Goal: Book appointment/travel/reservation

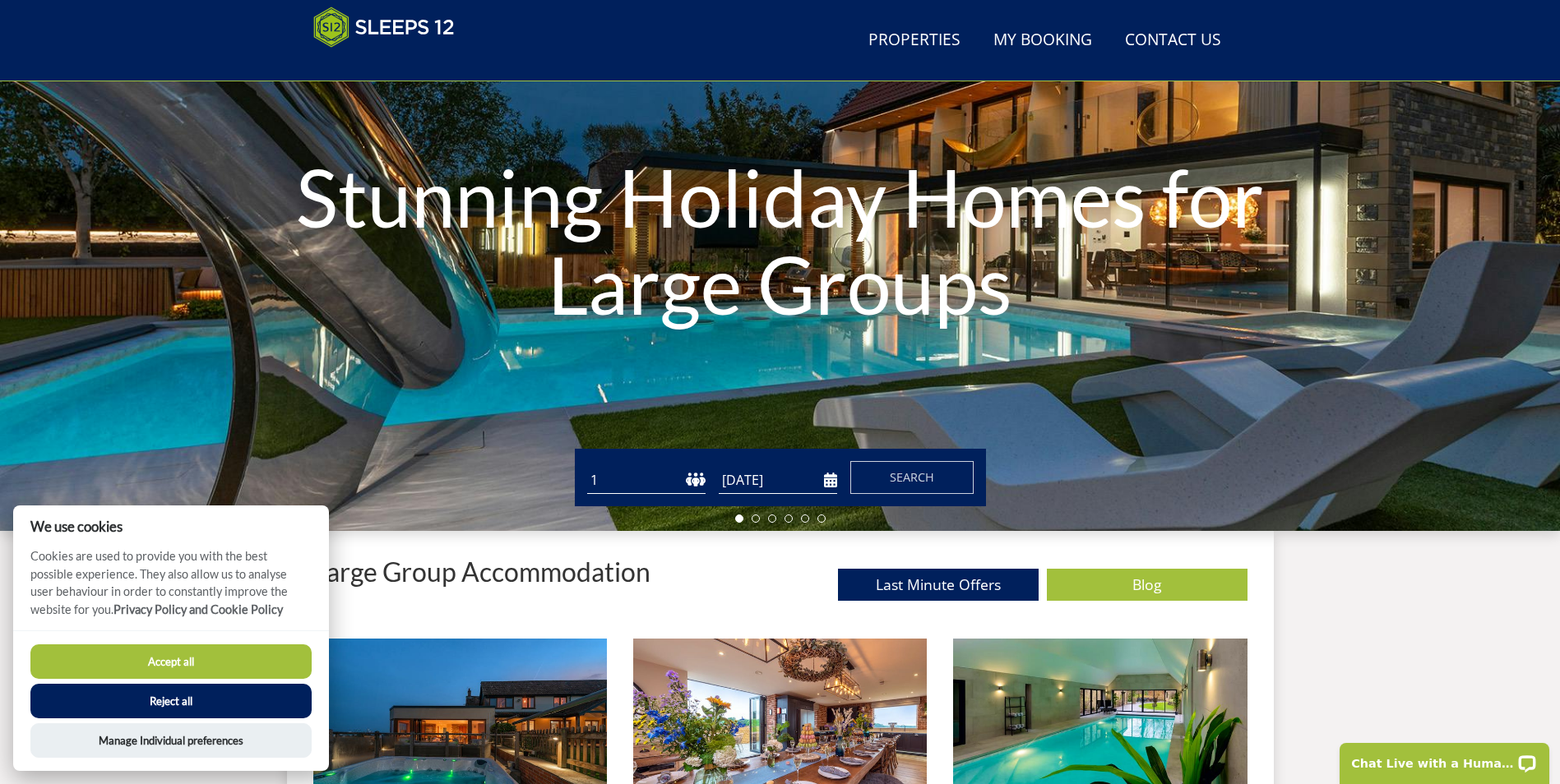
click at [179, 661] on button "Accept all" at bounding box center [171, 661] width 281 height 34
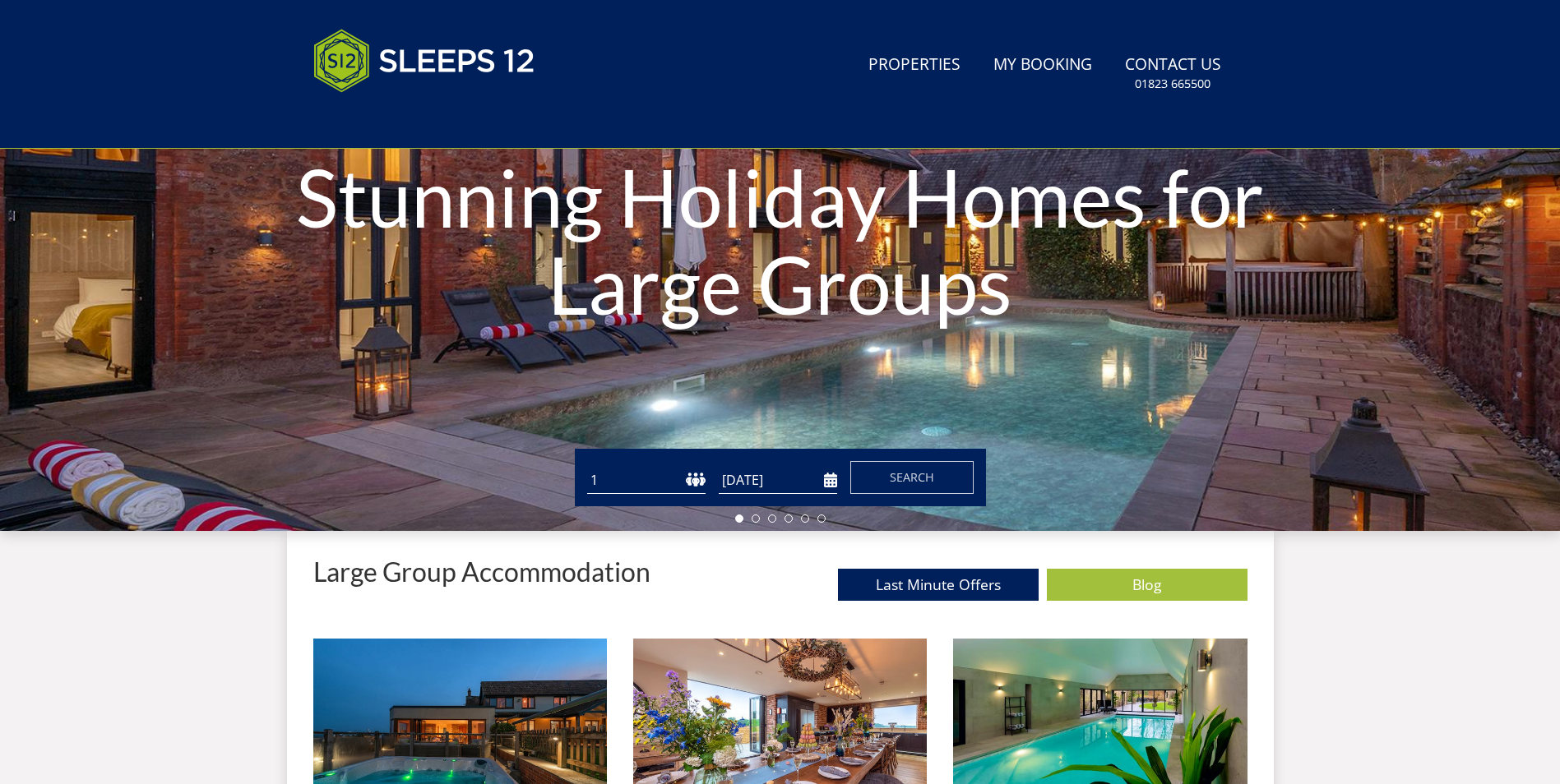
click at [646, 482] on select "1 2 3 4 5 6 7 8 9 10 11 12 13 14 15 16 17 18 19 20 21 22 23 24 25 26 27 28 29 3…" at bounding box center [646, 480] width 119 height 27
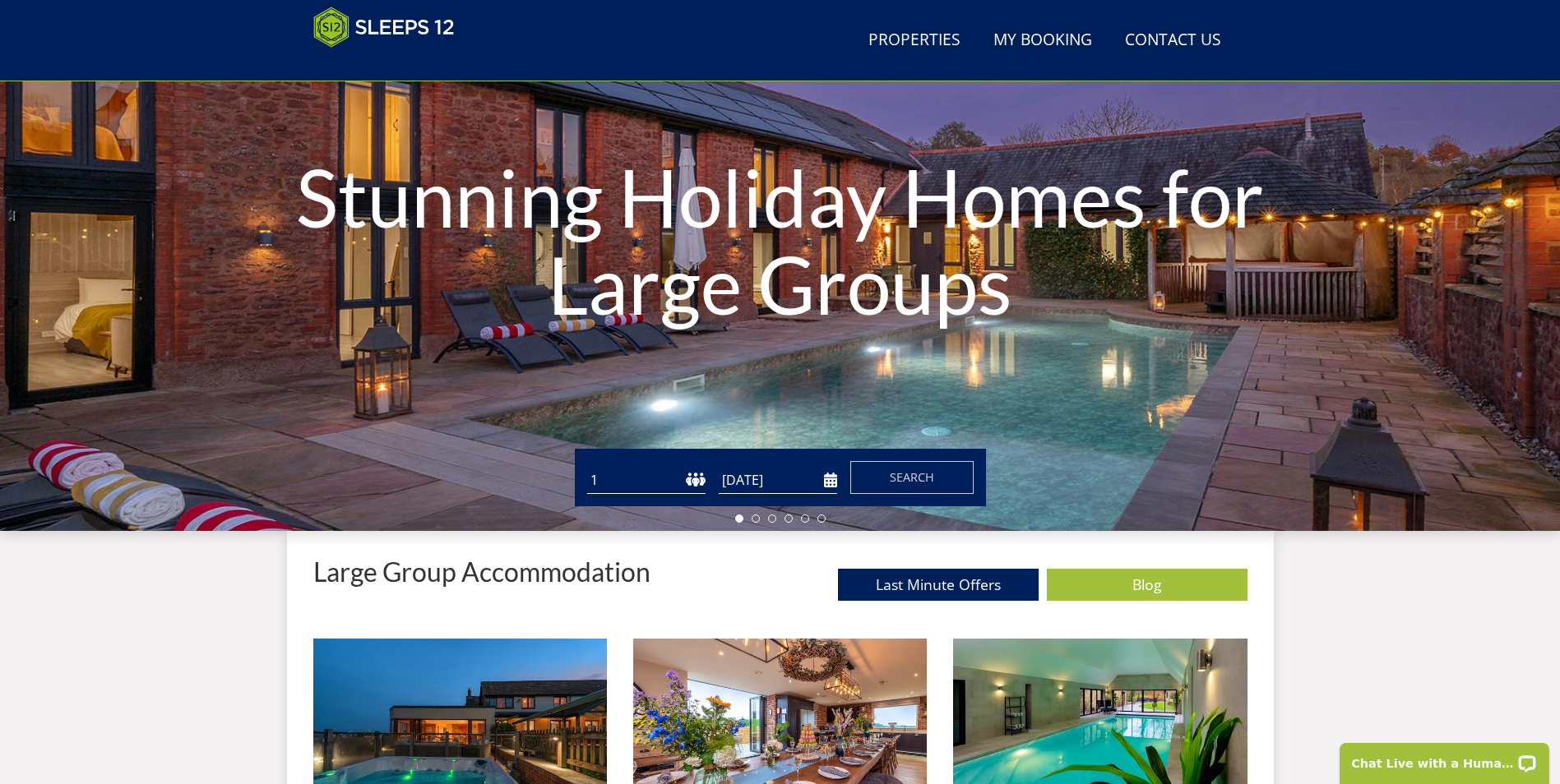
select select "15"
click at [588, 467] on select "1 2 3 4 5 6 7 8 9 10 11 12 13 14 15 16 17 18 19 20 21 22 23 24 25 26 27 28 29 3…" at bounding box center [646, 480] width 119 height 27
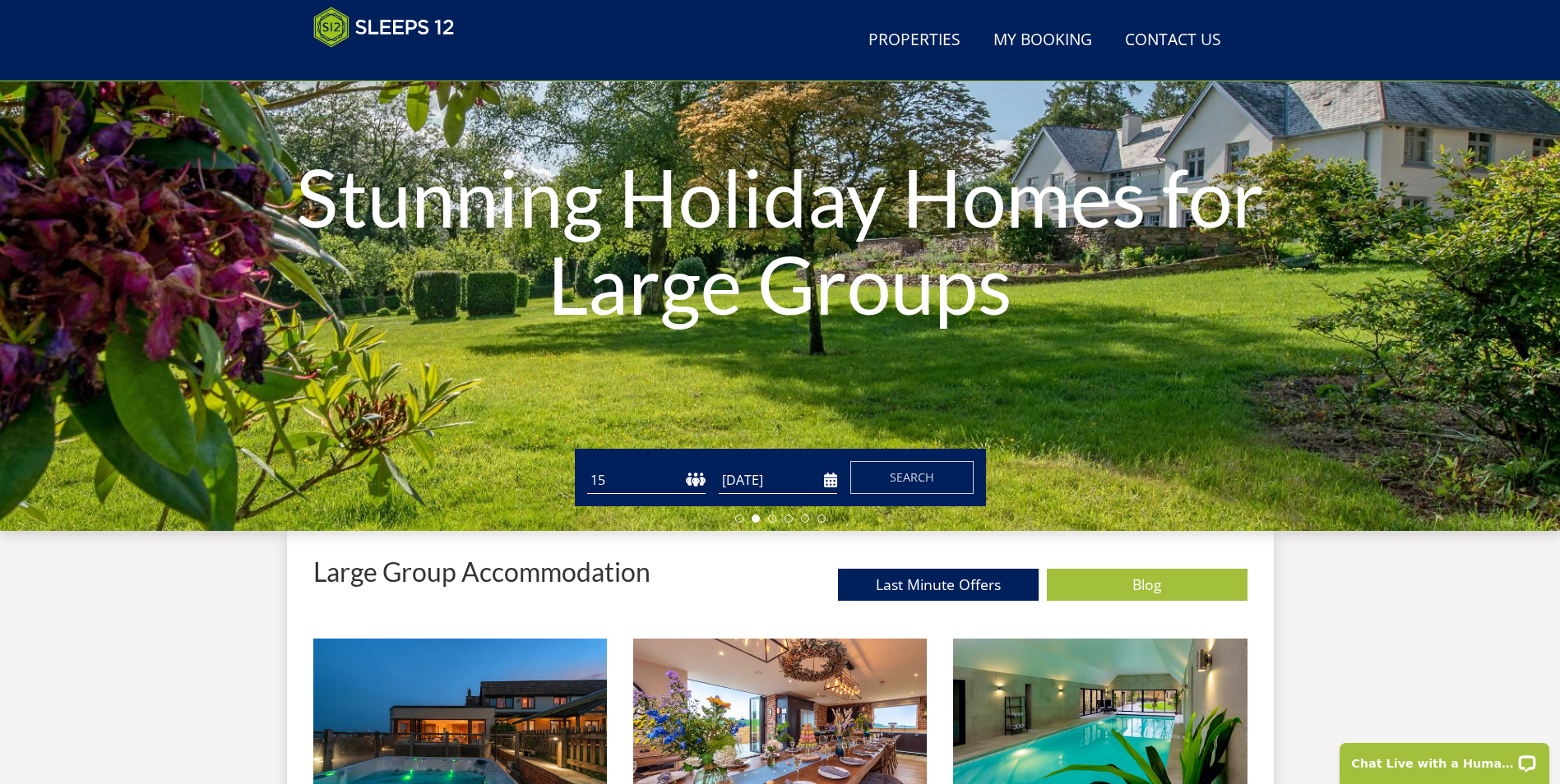
click at [748, 484] on input "[DATE]" at bounding box center [777, 480] width 119 height 27
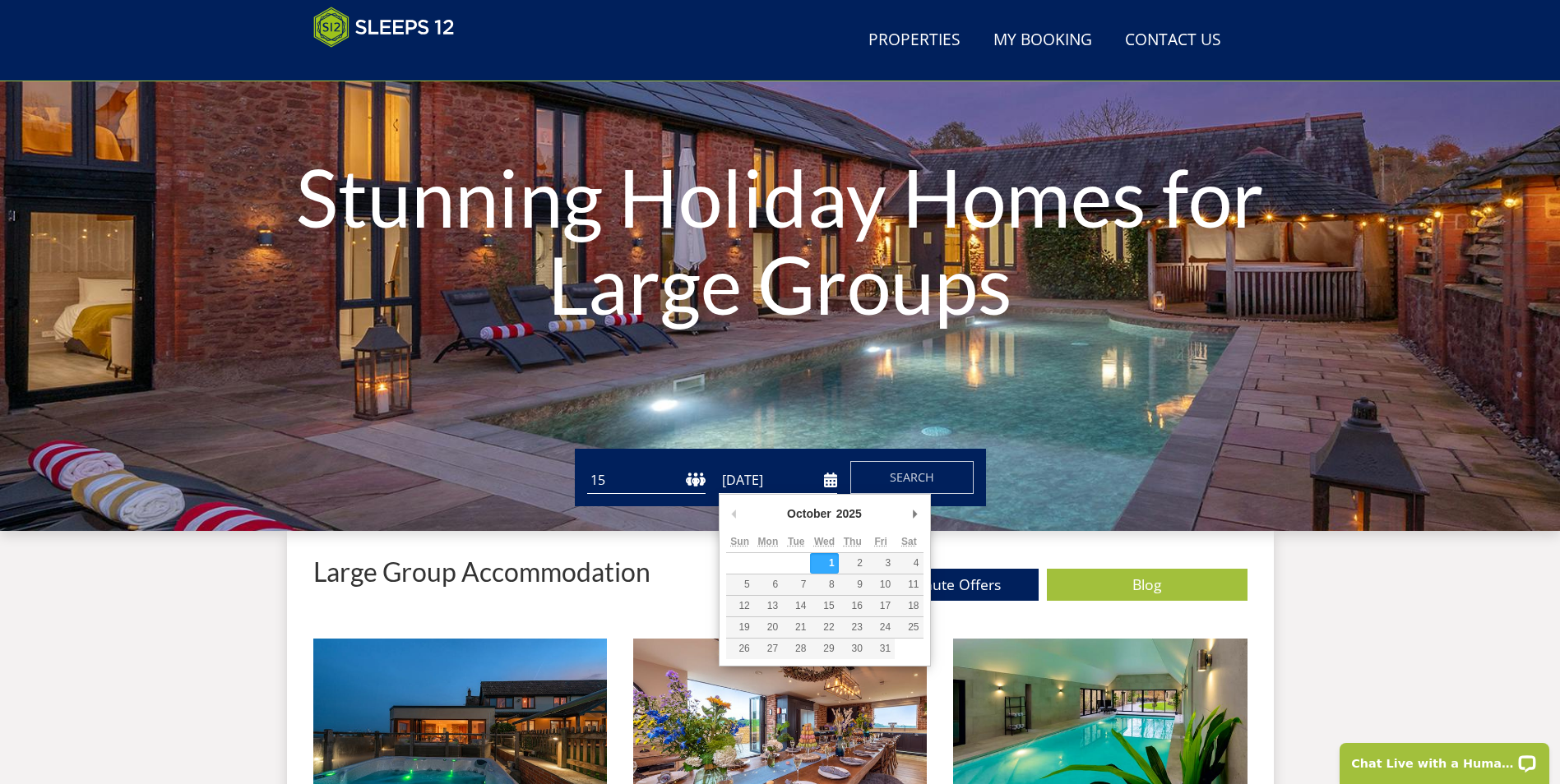
click at [734, 513] on button "Previous Month" at bounding box center [734, 514] width 17 height 25
click at [827, 477] on input "[DATE]" at bounding box center [777, 480] width 119 height 27
type input "[DATE]"
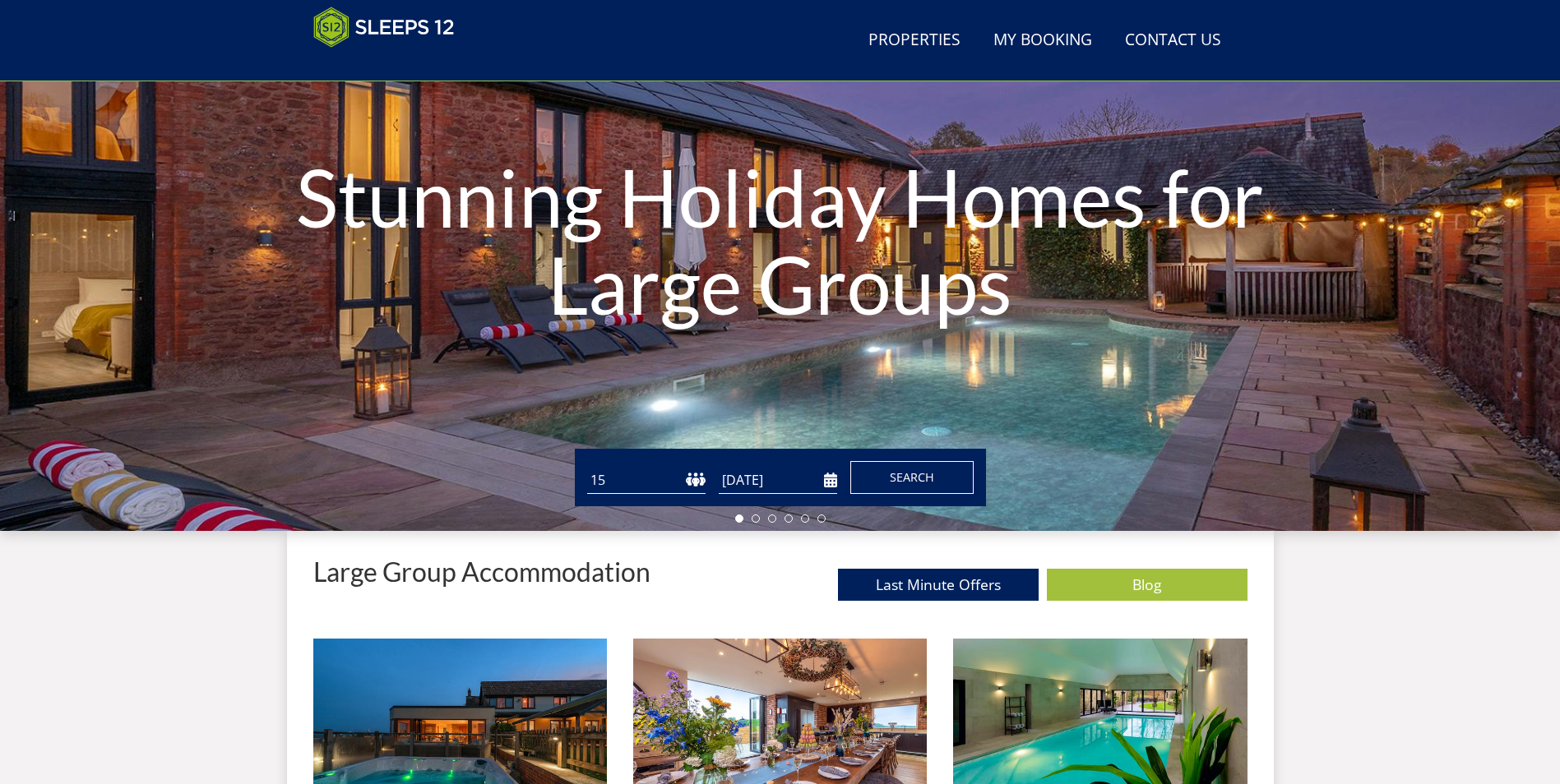
click at [910, 466] on button "Search" at bounding box center [912, 477] width 123 height 32
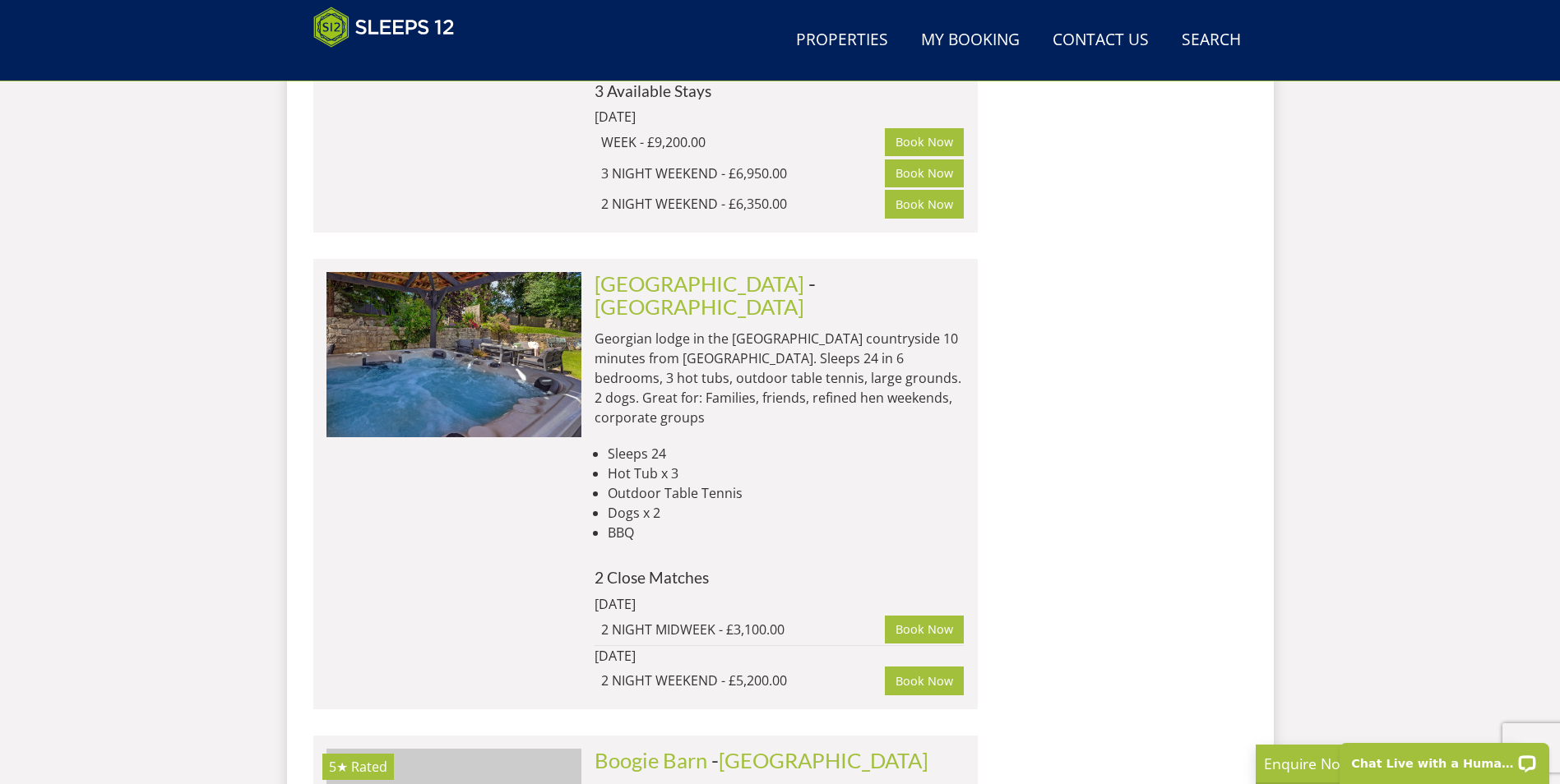
scroll to position [0, 7147]
